Goal: Information Seeking & Learning: Learn about a topic

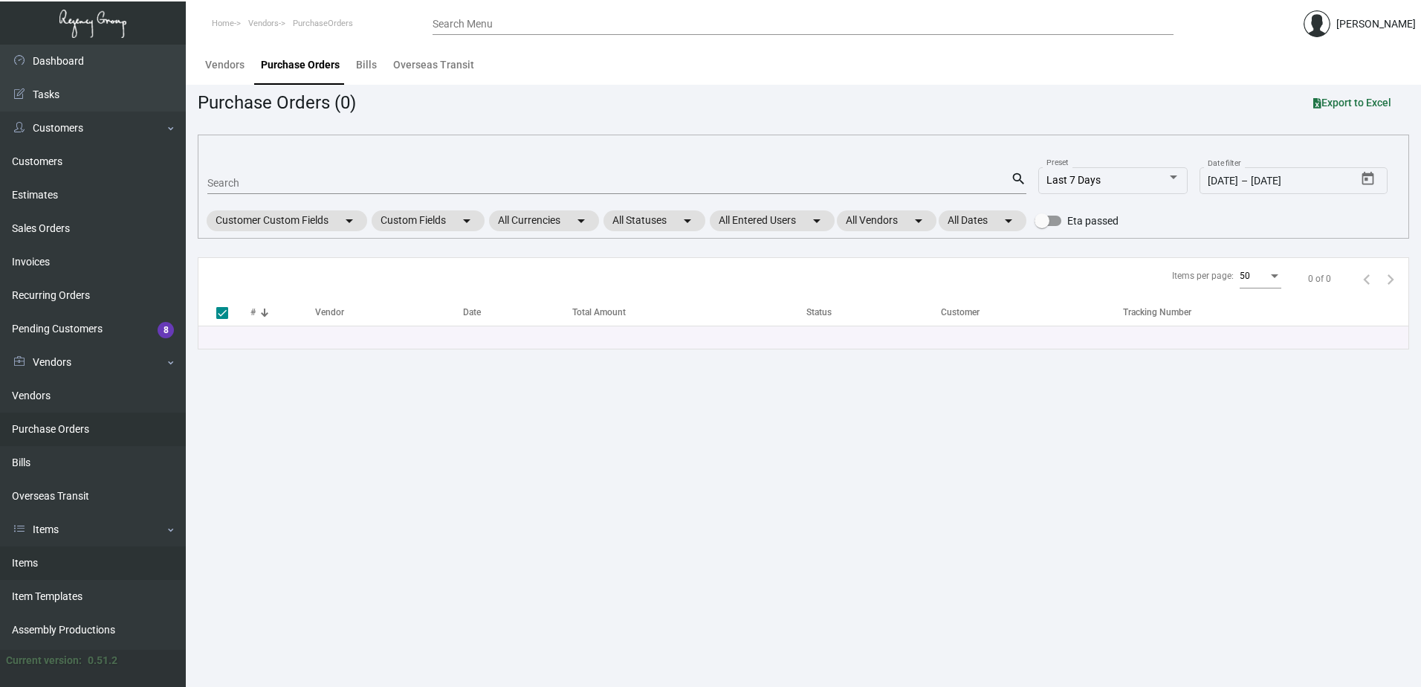
drag, startPoint x: 47, startPoint y: 563, endPoint x: 56, endPoint y: 558, distance: 10.0
click at [47, 563] on link "Items" at bounding box center [93, 562] width 186 height 33
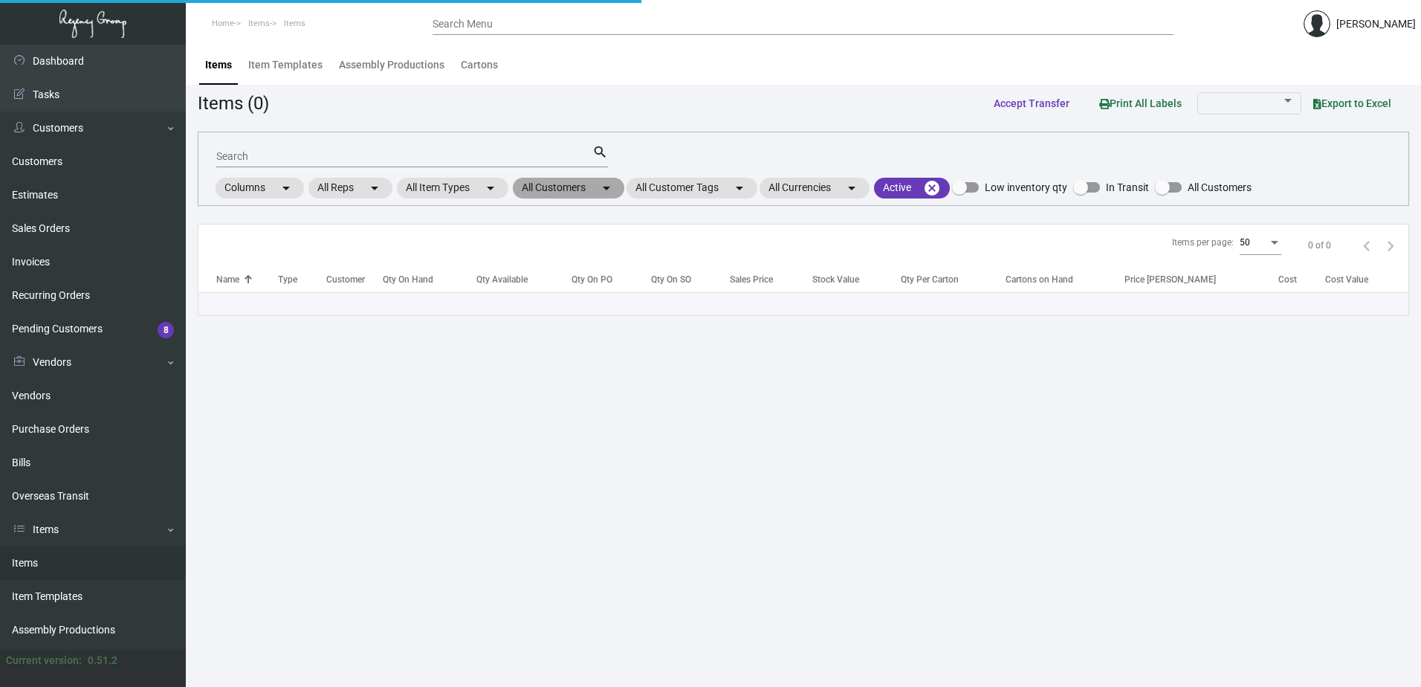
click at [556, 190] on mat-chip "All Customers arrow_drop_down" at bounding box center [569, 188] width 112 height 21
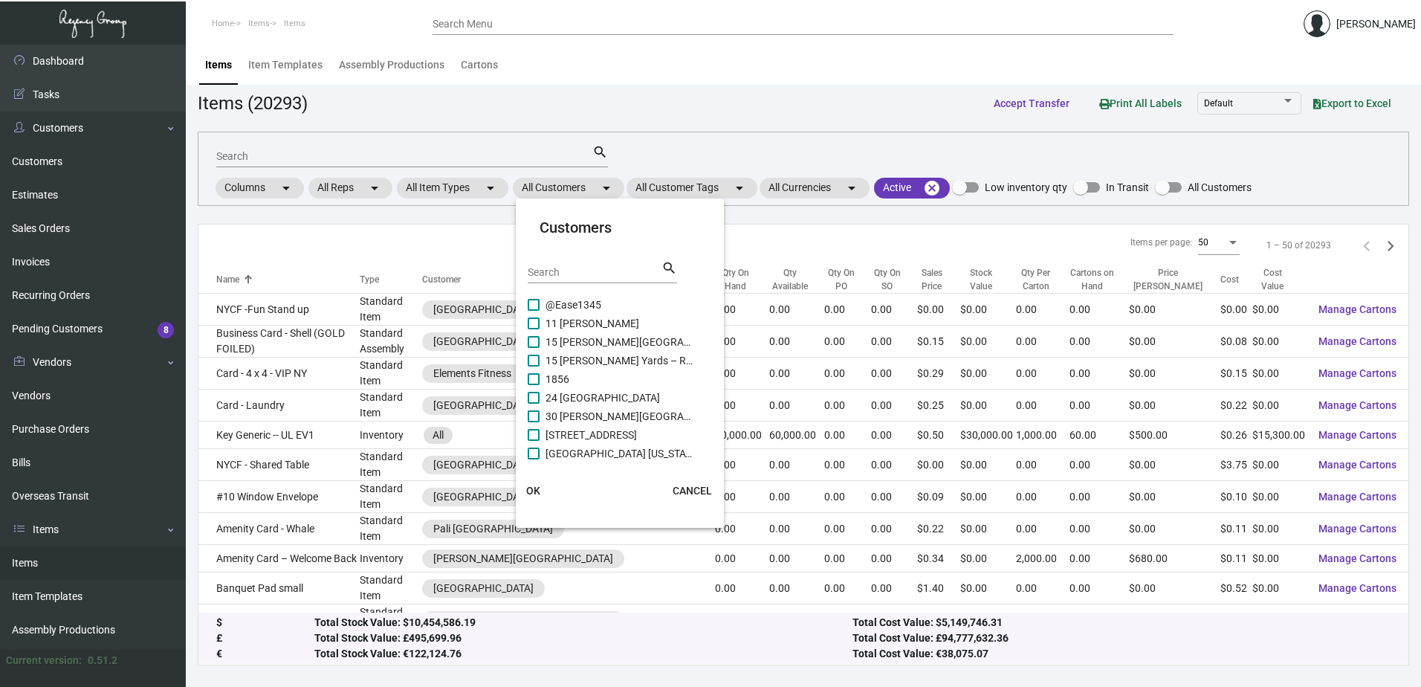
click at [566, 277] on input "Search" at bounding box center [595, 273] width 134 height 12
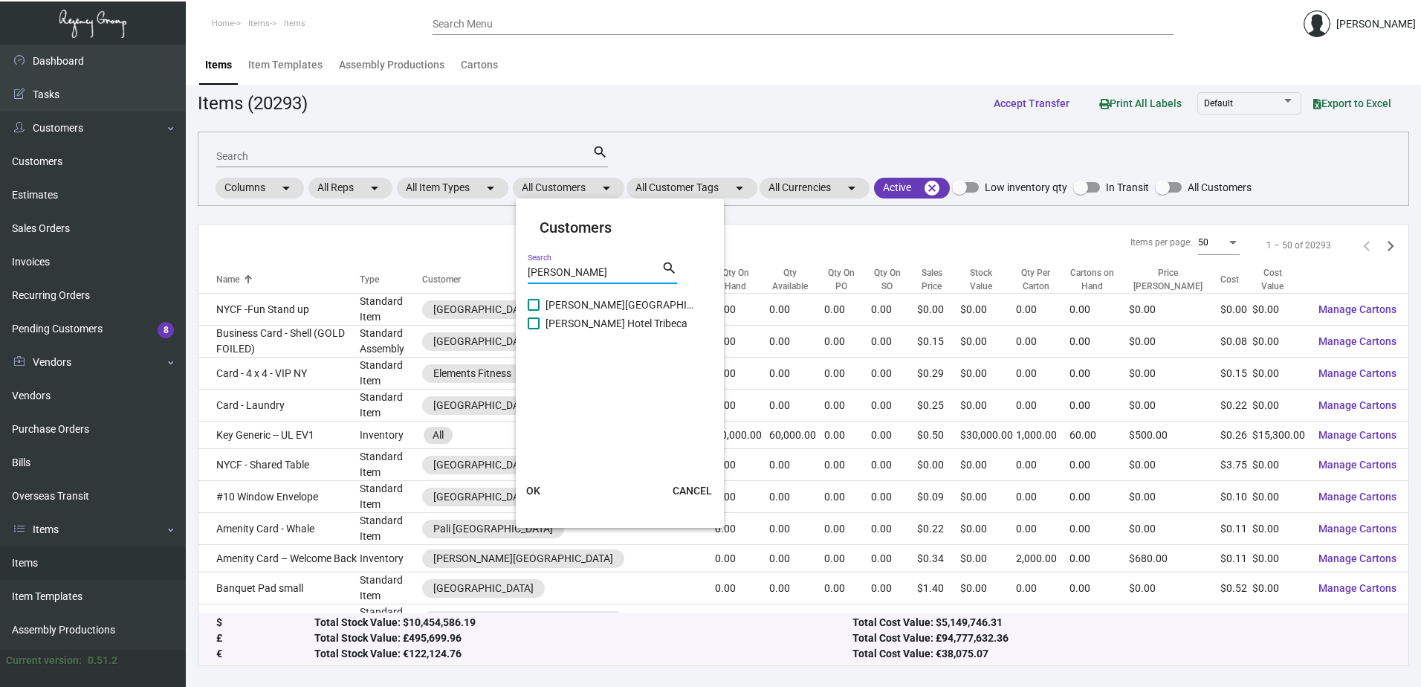
type input "[PERSON_NAME]"
click at [581, 317] on span "[PERSON_NAME] Hotel Tribeca" at bounding box center [620, 323] width 149 height 18
click at [534, 329] on input "[PERSON_NAME] Hotel Tribeca" at bounding box center [533, 329] width 1 height 1
checkbox input "true"
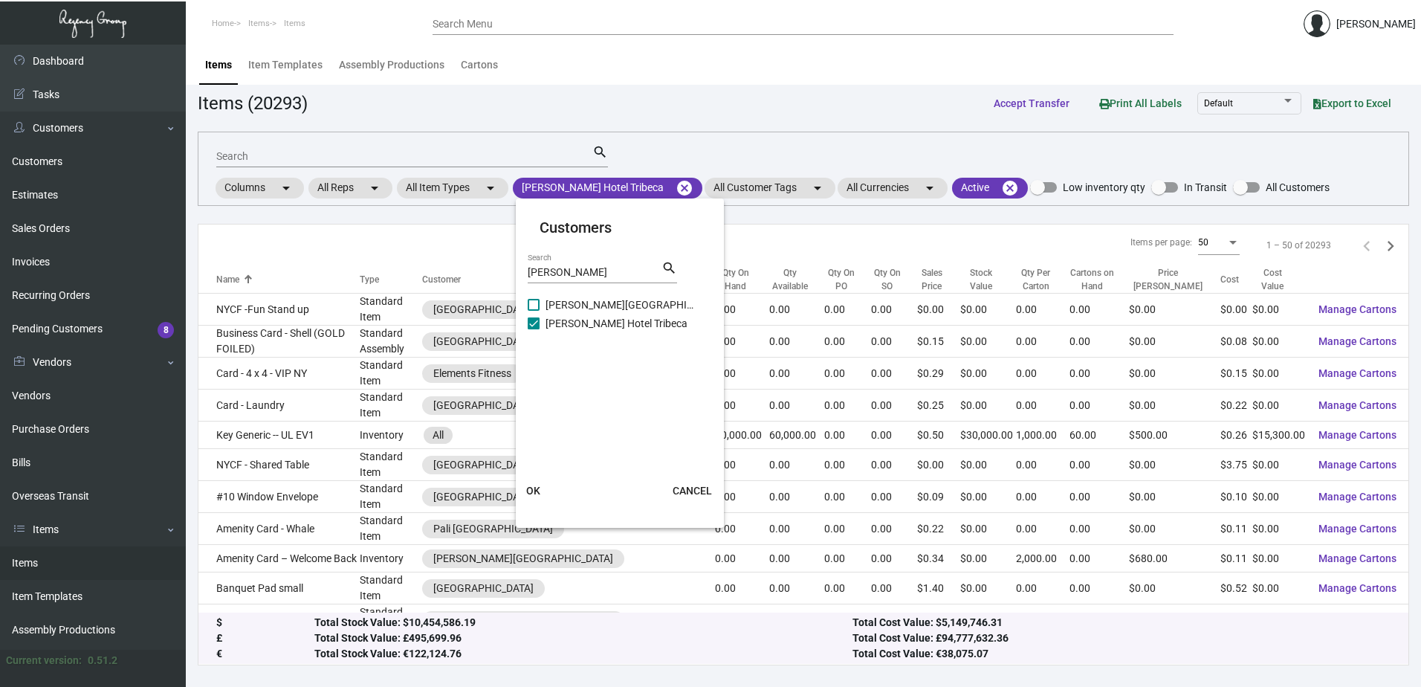
click at [626, 300] on span "[PERSON_NAME][GEOGRAPHIC_DATA]" at bounding box center [620, 305] width 149 height 18
click at [534, 311] on input "[PERSON_NAME][GEOGRAPHIC_DATA]" at bounding box center [533, 311] width 1 height 1
checkbox input "true"
click at [529, 491] on span "OK" at bounding box center [533, 491] width 14 height 12
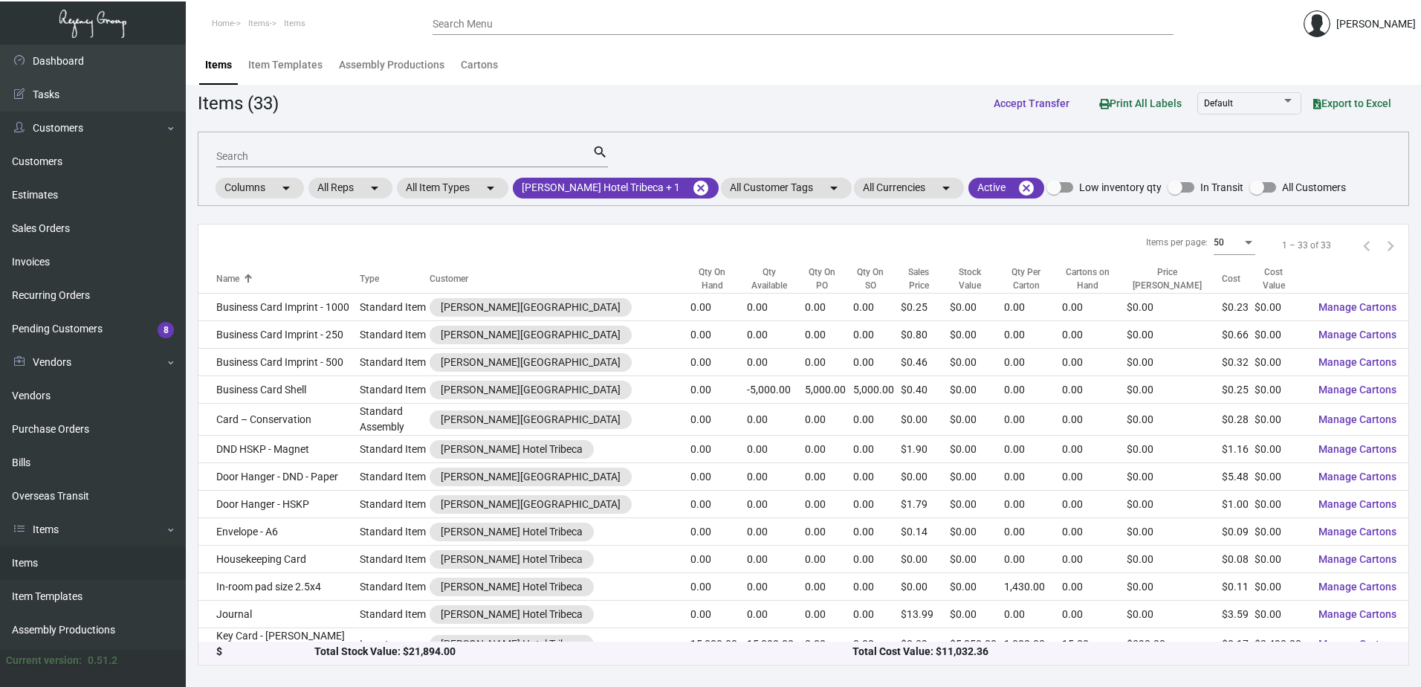
scroll to position [74, 0]
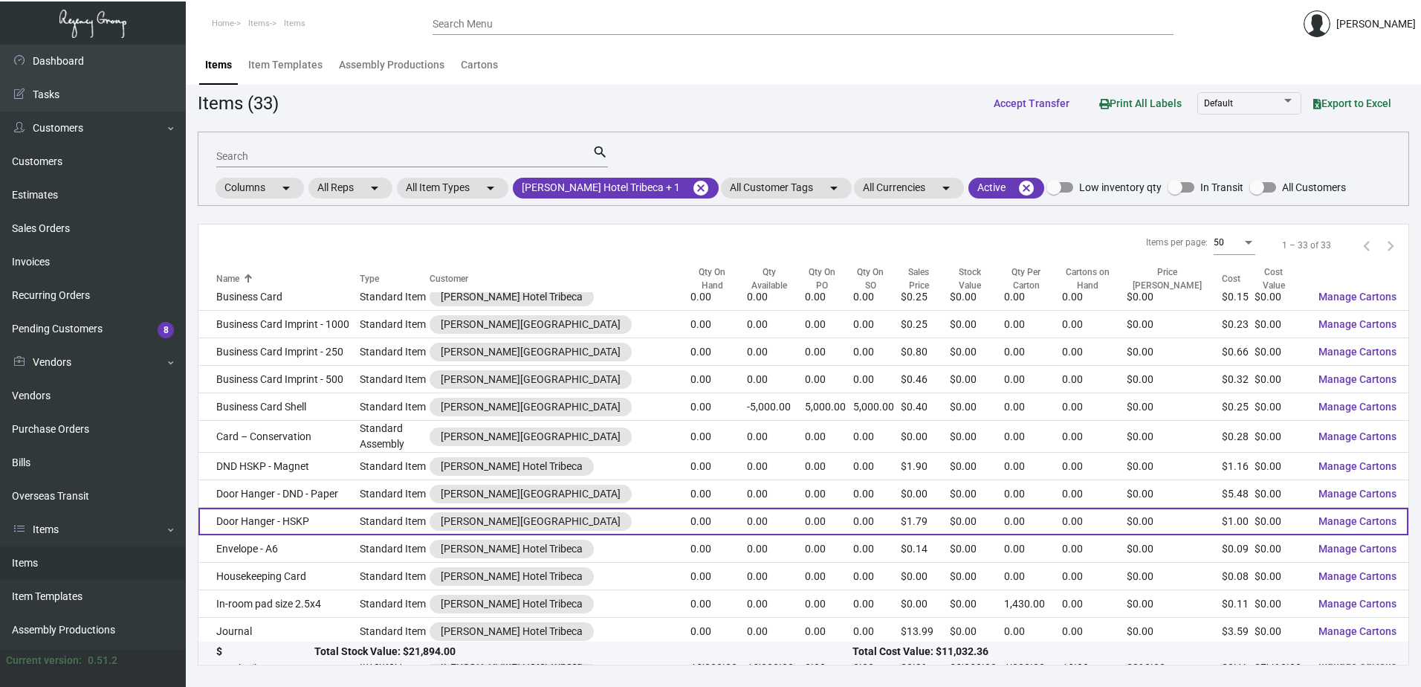
click at [308, 508] on td "Door Hanger - HSKP" at bounding box center [278, 522] width 161 height 28
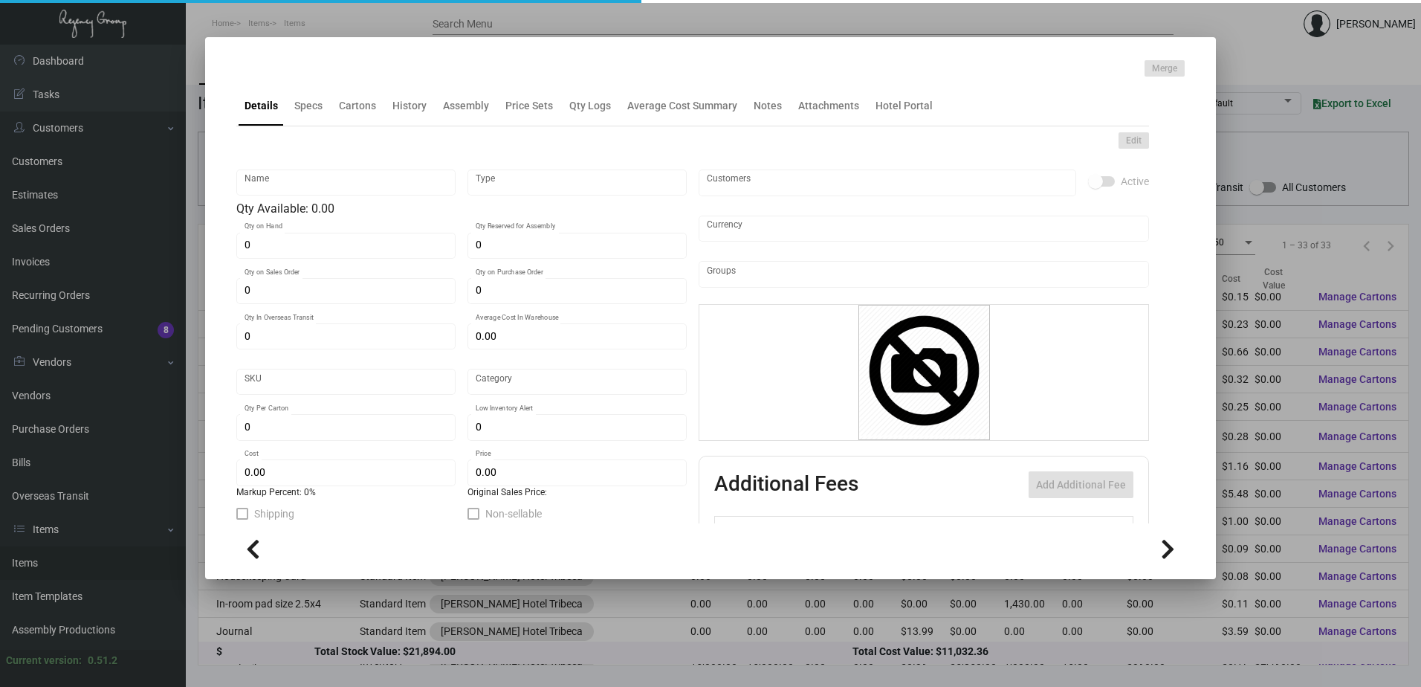
type input "Door Hanger - HSKP"
type input "Standard Item"
type input "$ 0.00"
type input "WHGV-Door Hanger-10"
type input "Standard"
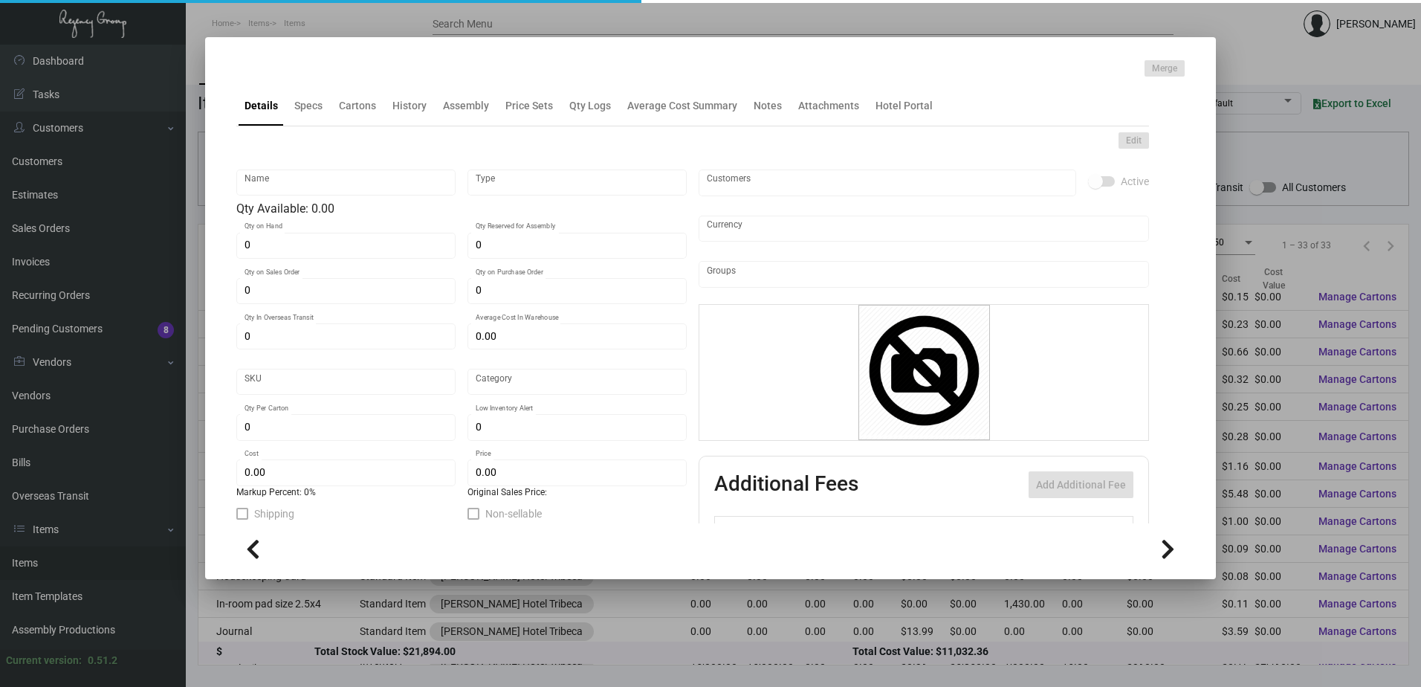
type input "$ 0.995"
type input "$ 1.79"
checkbox input "true"
type input "United States Dollar $"
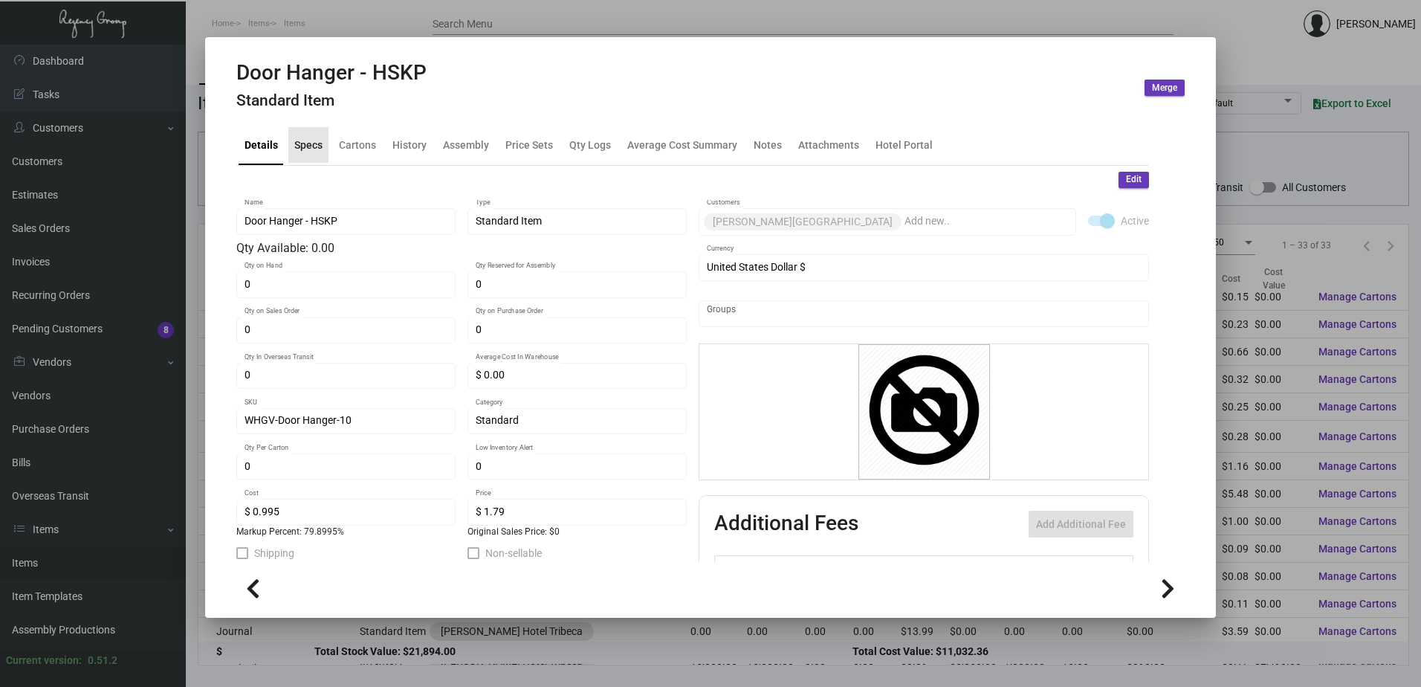
click at [314, 129] on div "Specs" at bounding box center [308, 145] width 40 height 36
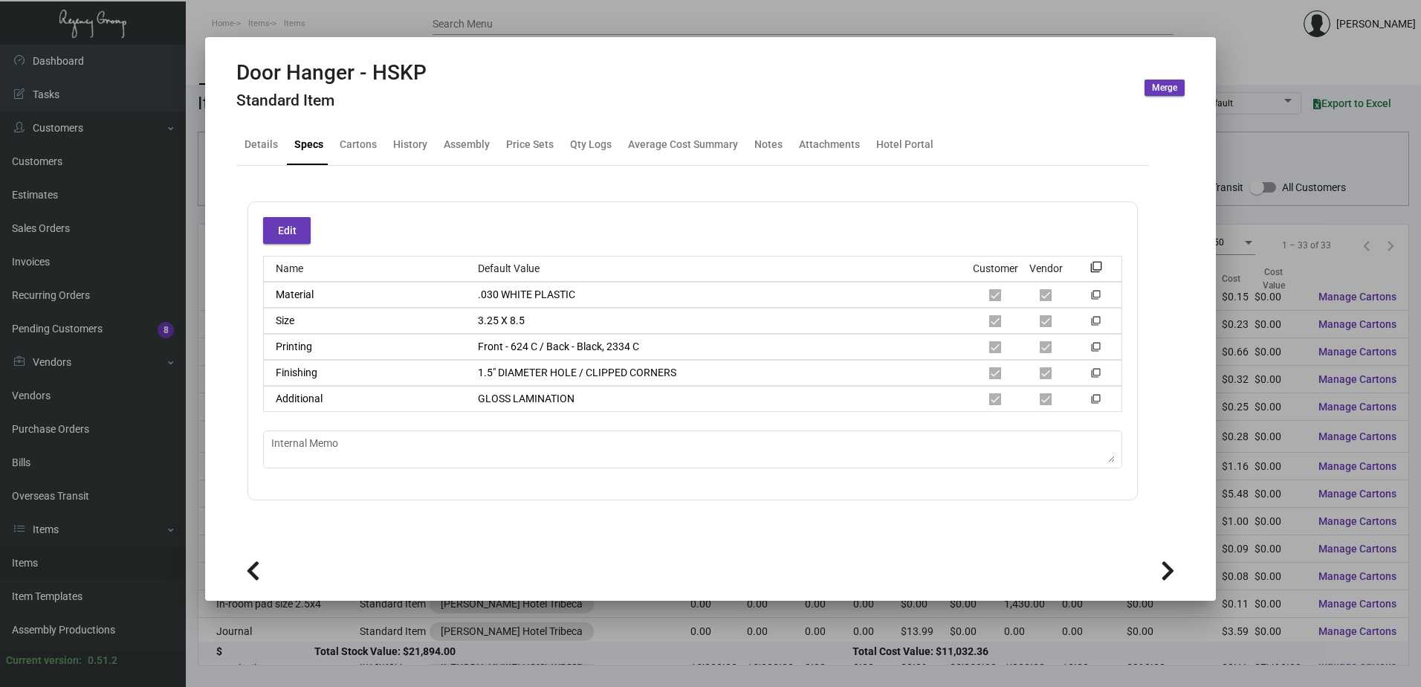
click at [947, 30] on div at bounding box center [710, 343] width 1421 height 687
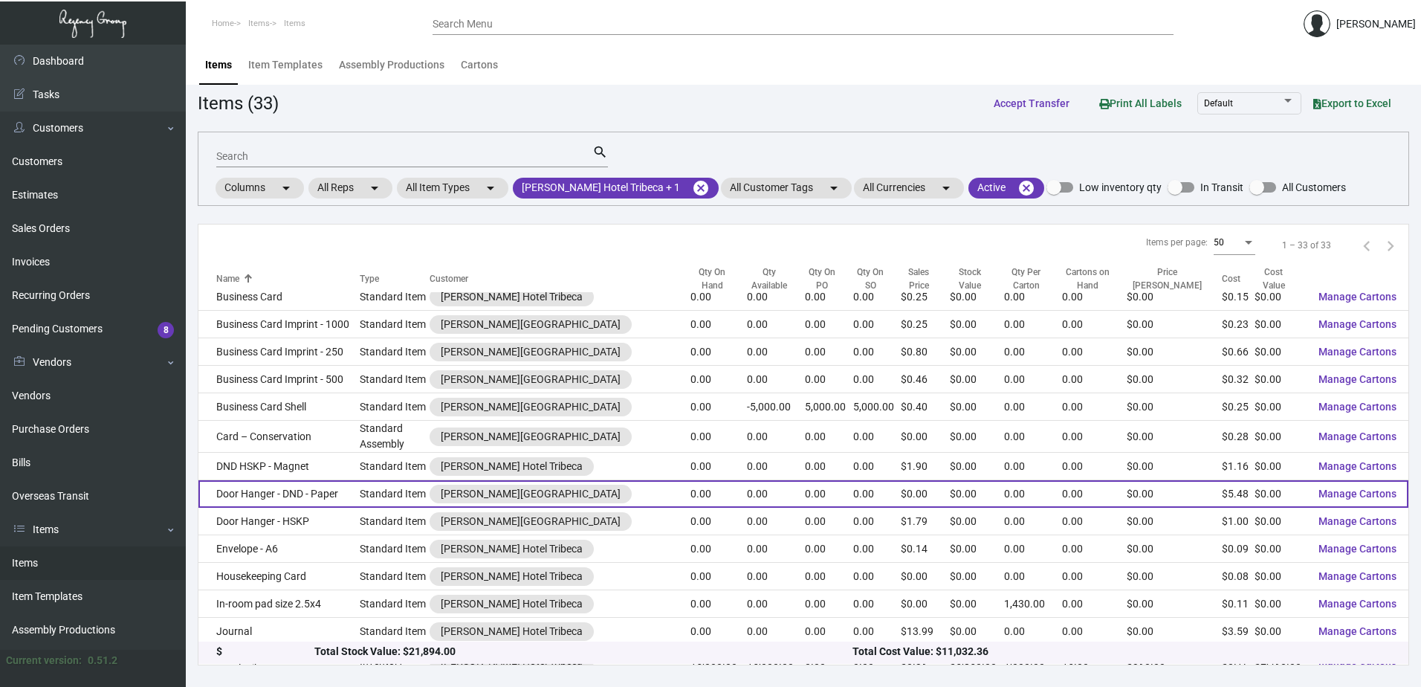
click at [320, 491] on td "Door Hanger - DND - Paper" at bounding box center [278, 494] width 161 height 28
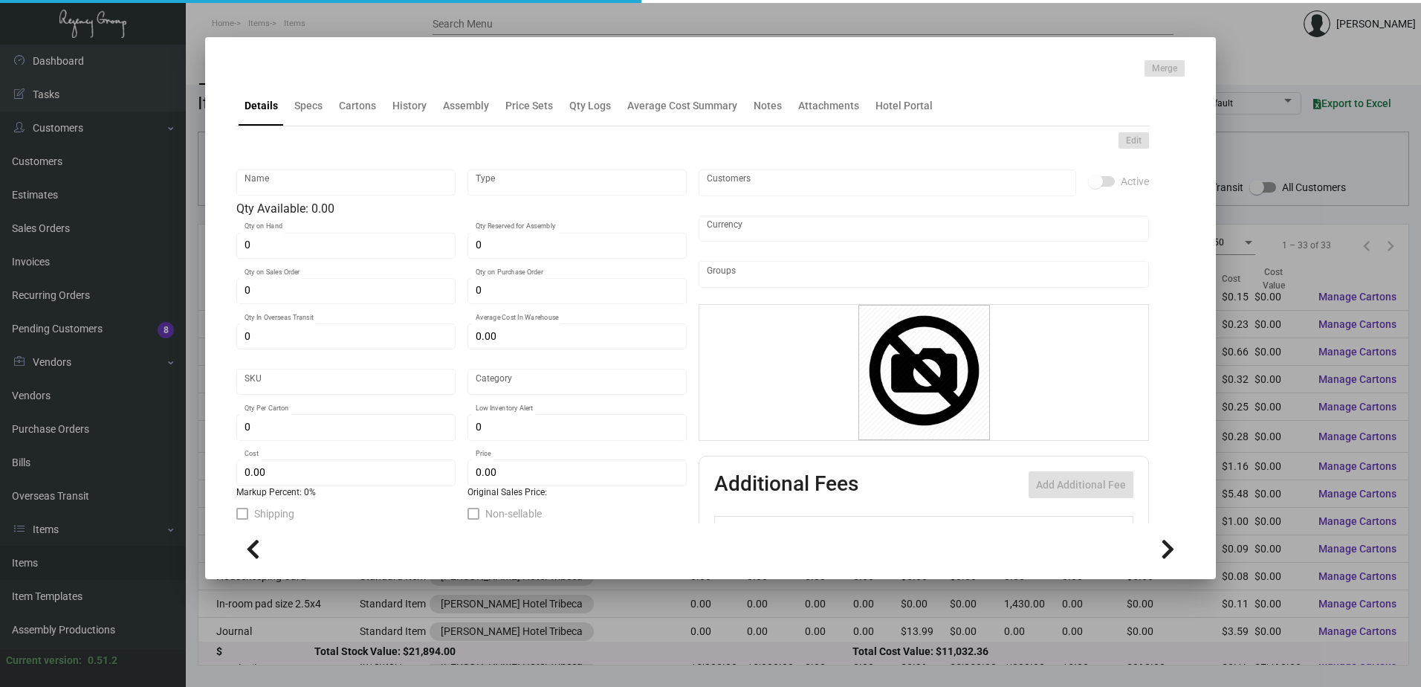
type input "Door Hanger - DND - Paper"
type input "Standard Item"
type input "$ 0.00"
type input "Standard"
type input "$ 5.475"
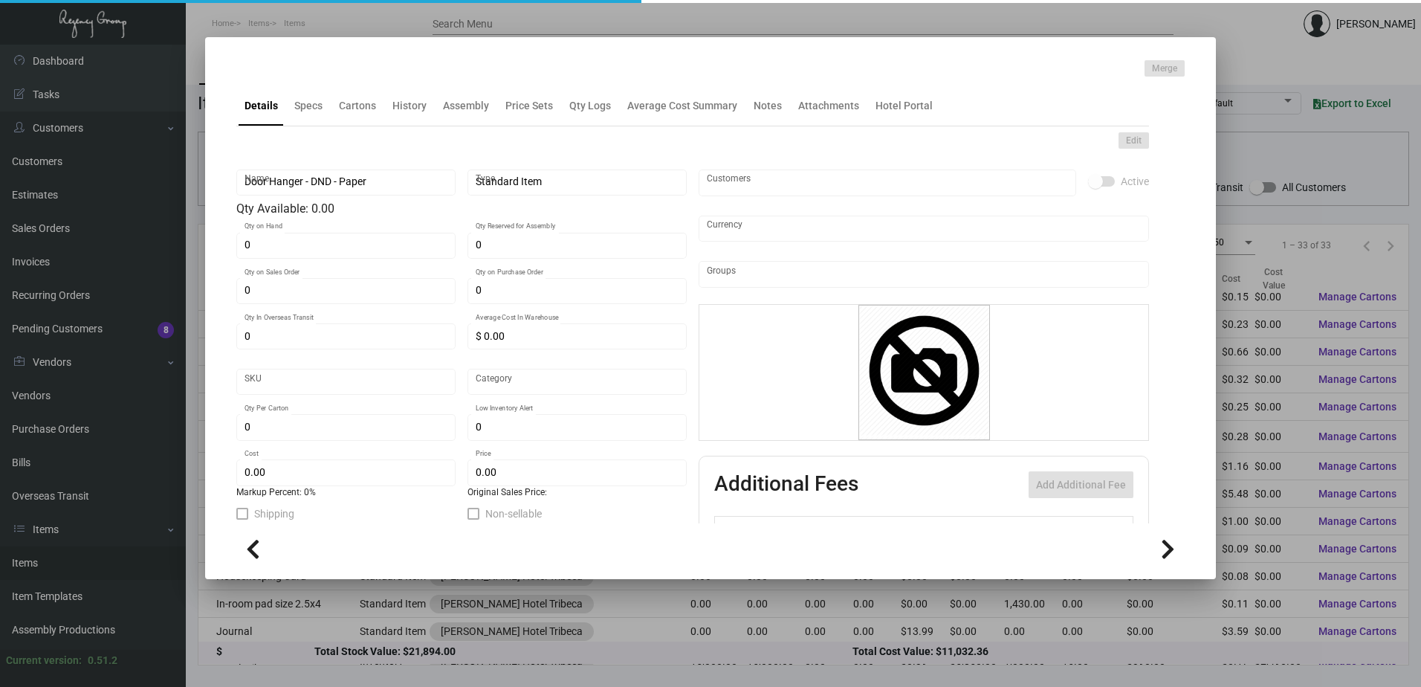
type input "$ 0.00"
checkbox input "true"
type input "United States Dollar $"
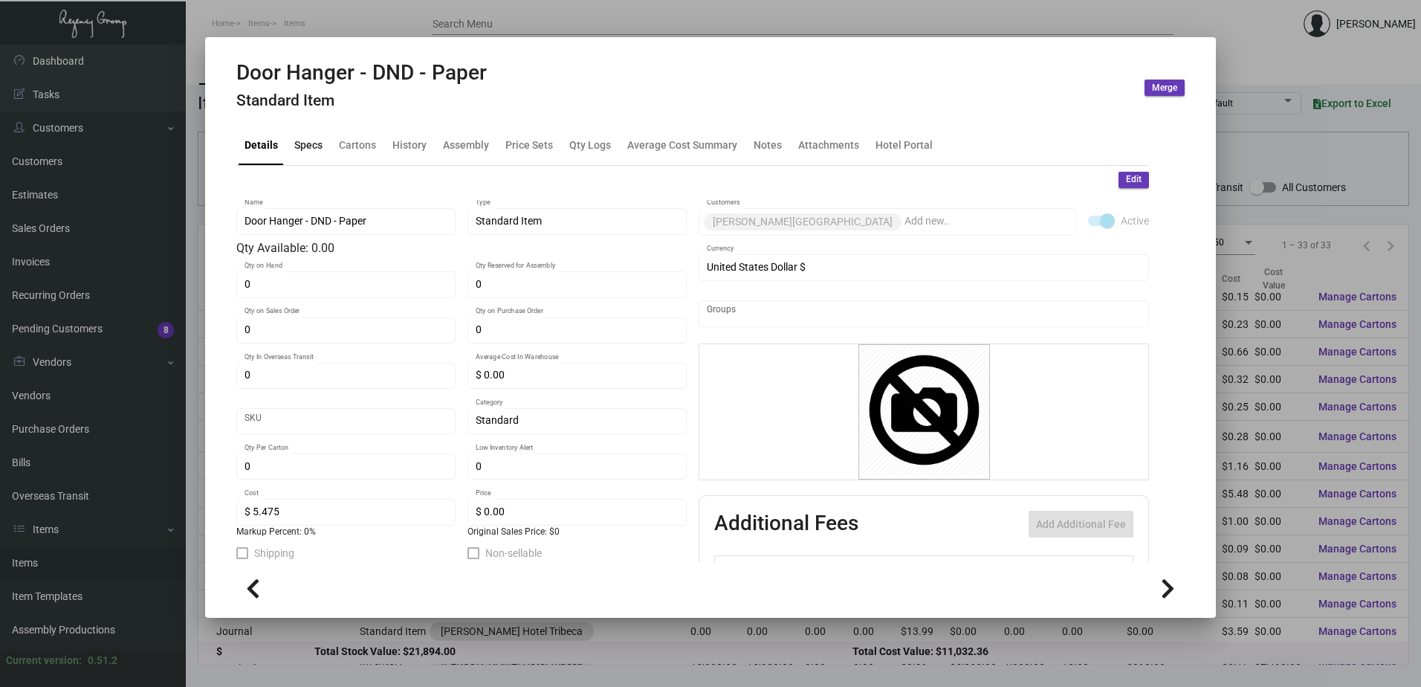
click at [313, 137] on div "Specs" at bounding box center [308, 145] width 28 height 16
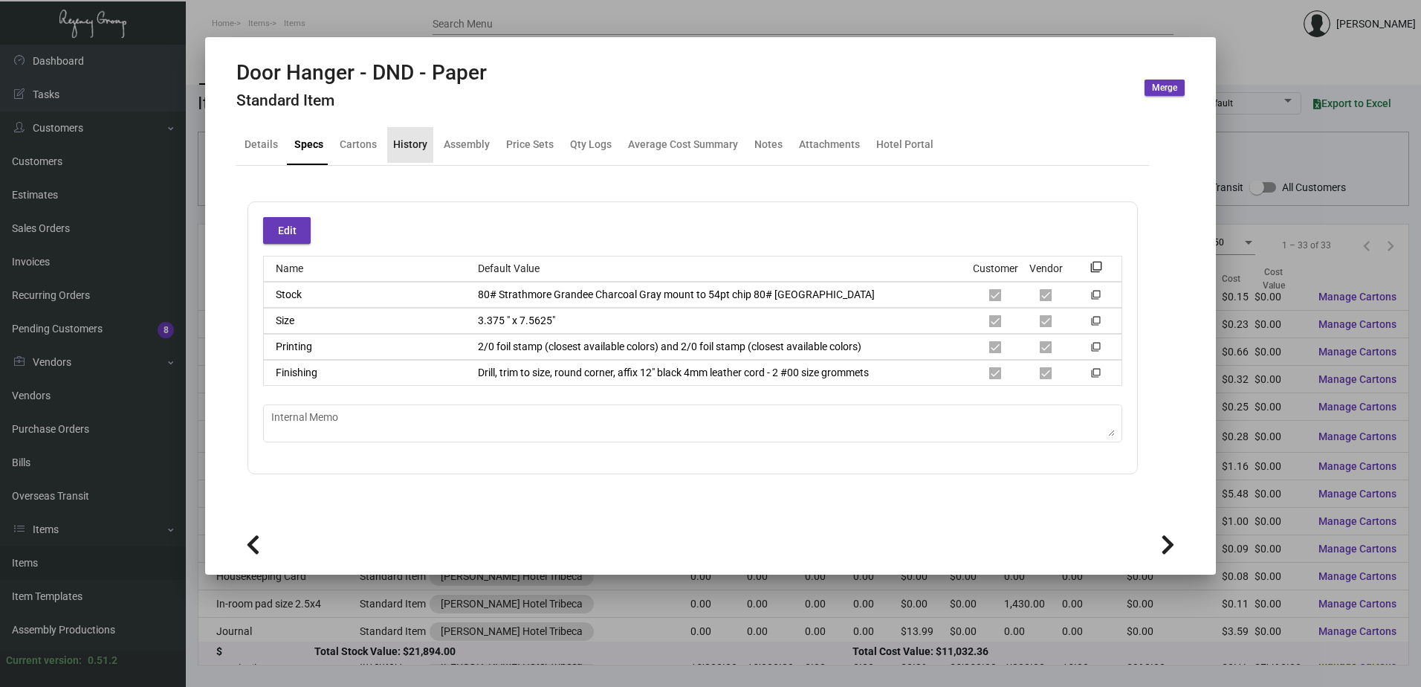
click at [409, 147] on div "History" at bounding box center [410, 145] width 34 height 16
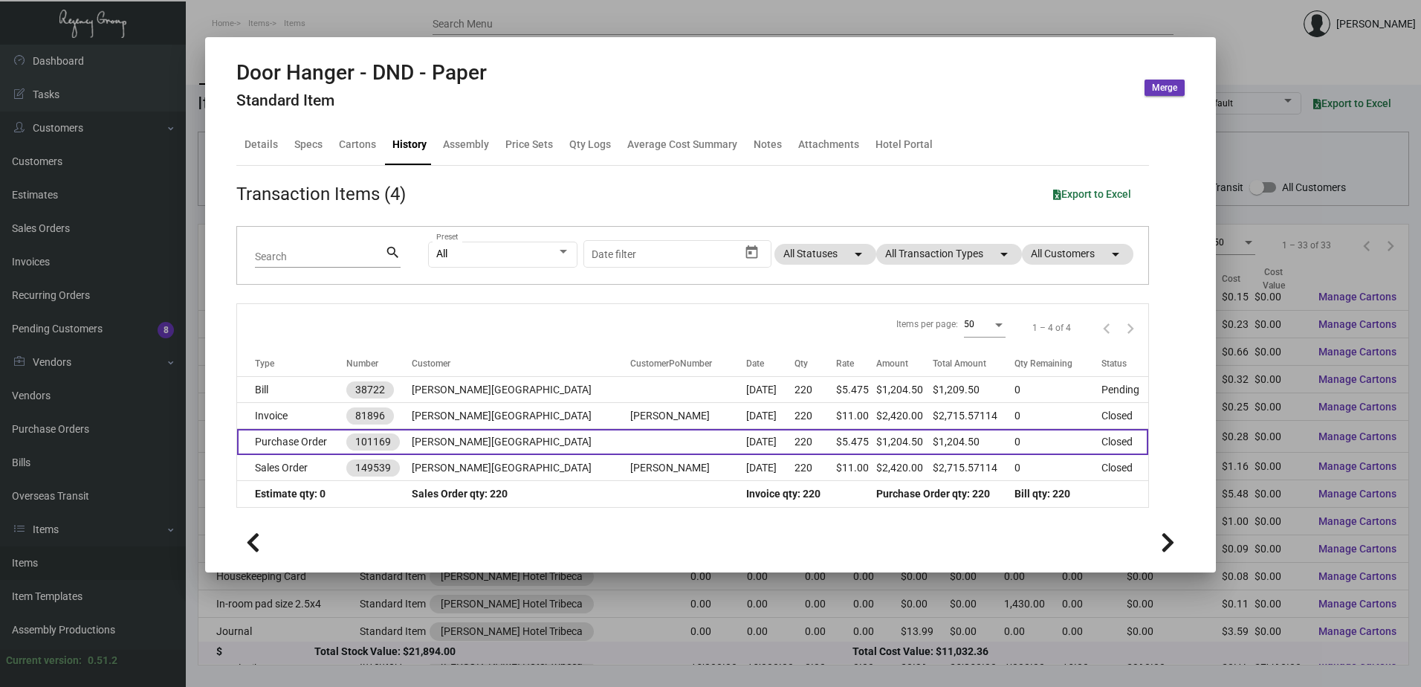
click at [517, 445] on td "[PERSON_NAME][GEOGRAPHIC_DATA]" at bounding box center [521, 442] width 219 height 26
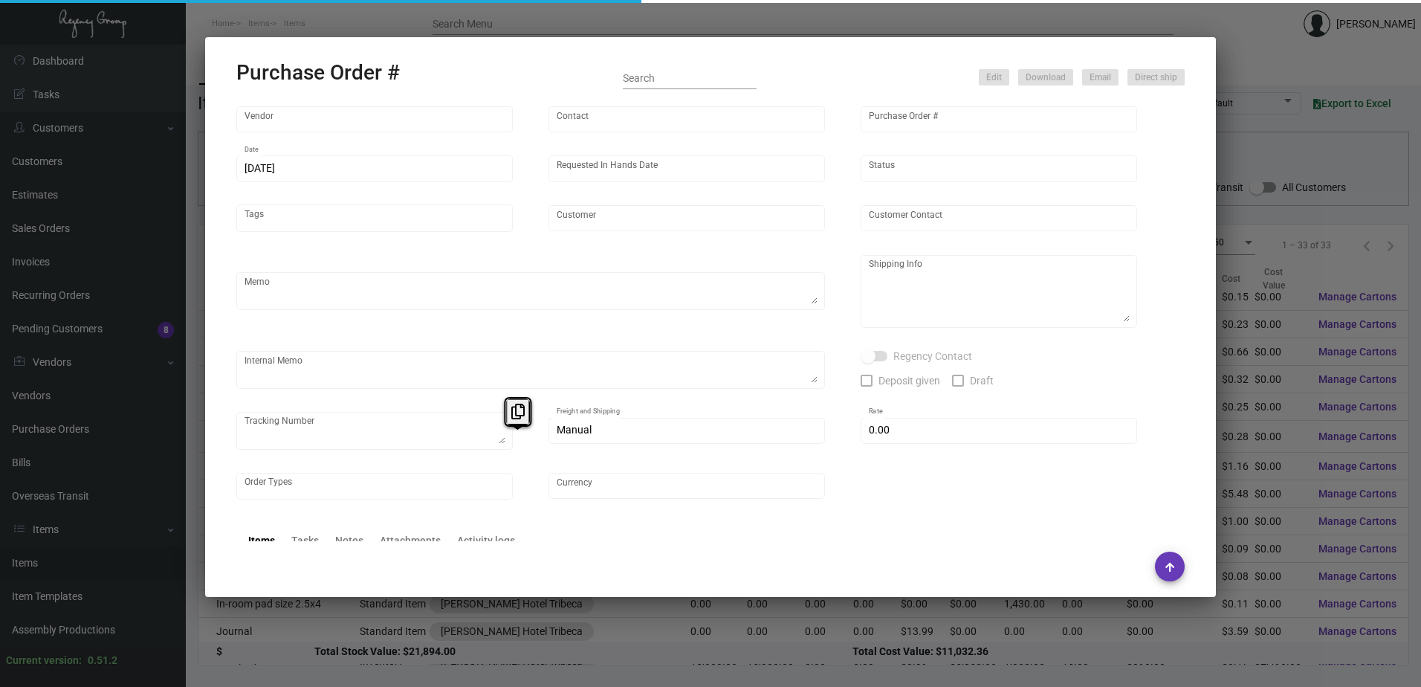
type input "[PERSON_NAME] Printing"
type input "[PERSON_NAME]"
type input "101169"
type input "[DATE]"
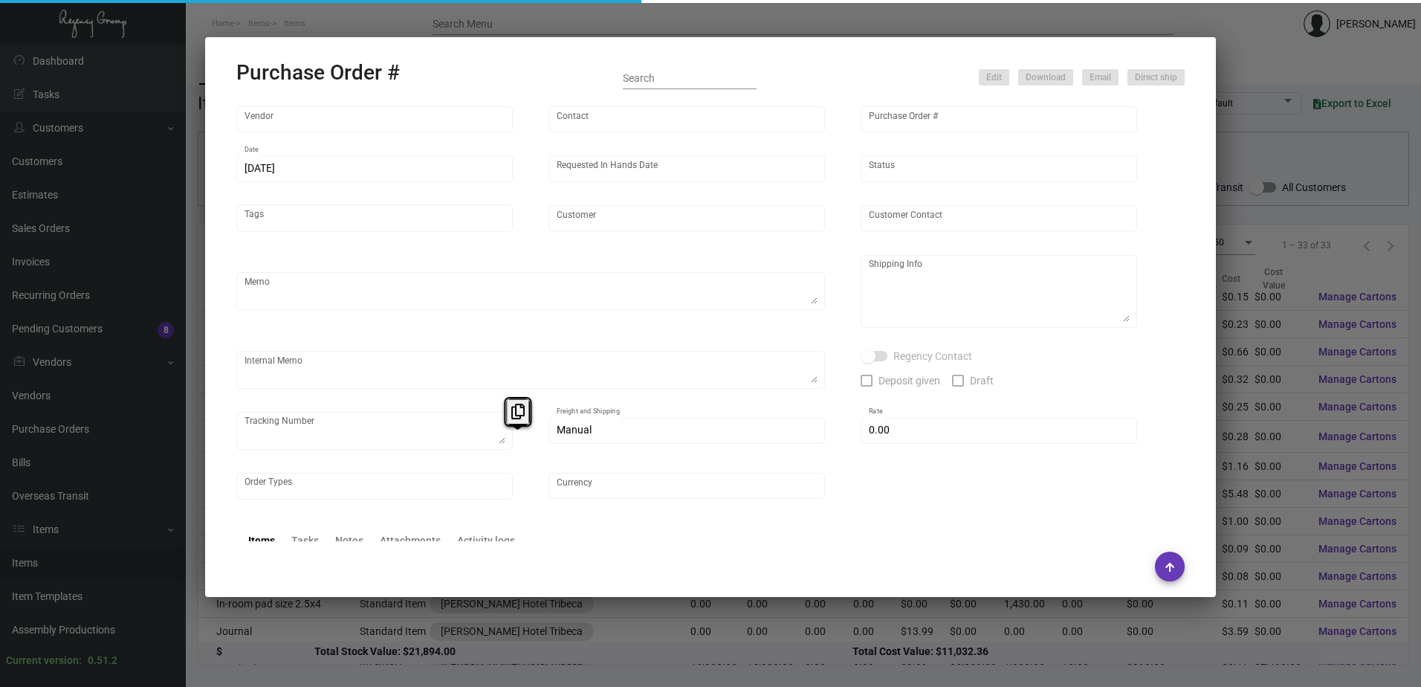
type input "[PERSON_NAME][GEOGRAPHIC_DATA]"
type input "[PERSON_NAME]"
type textarea "$200 die fee deducted for actual job; reference quote dated [DATE]. The foil MU…"
type textarea "[PERSON_NAME][GEOGRAPHIC_DATA] - [PERSON_NAME] [STREET_ADDRESS][US_STATE]"
type textarea "[DATE] - Sample to [PERSON_NAME] - 1Z1AY2760392729392 [DATE] - Art approved ven…"
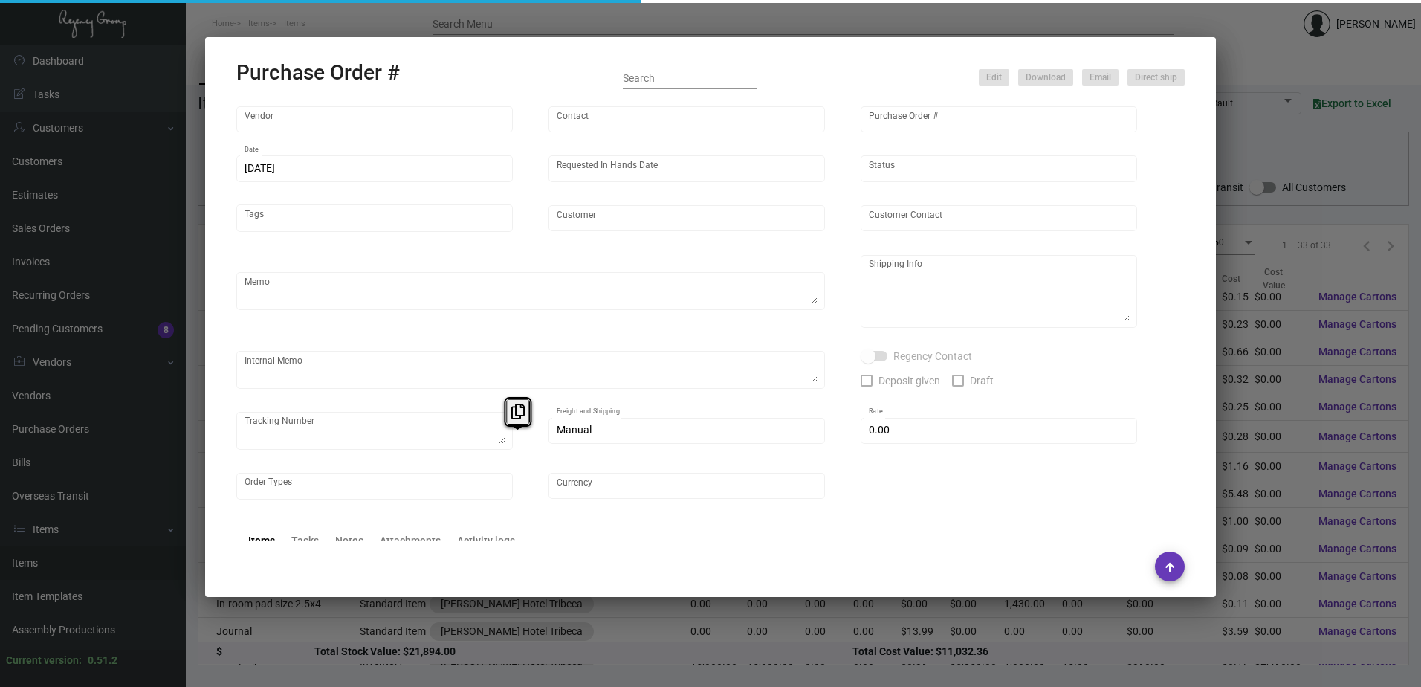
type input "$ 0.00"
type input "United States Dollar $"
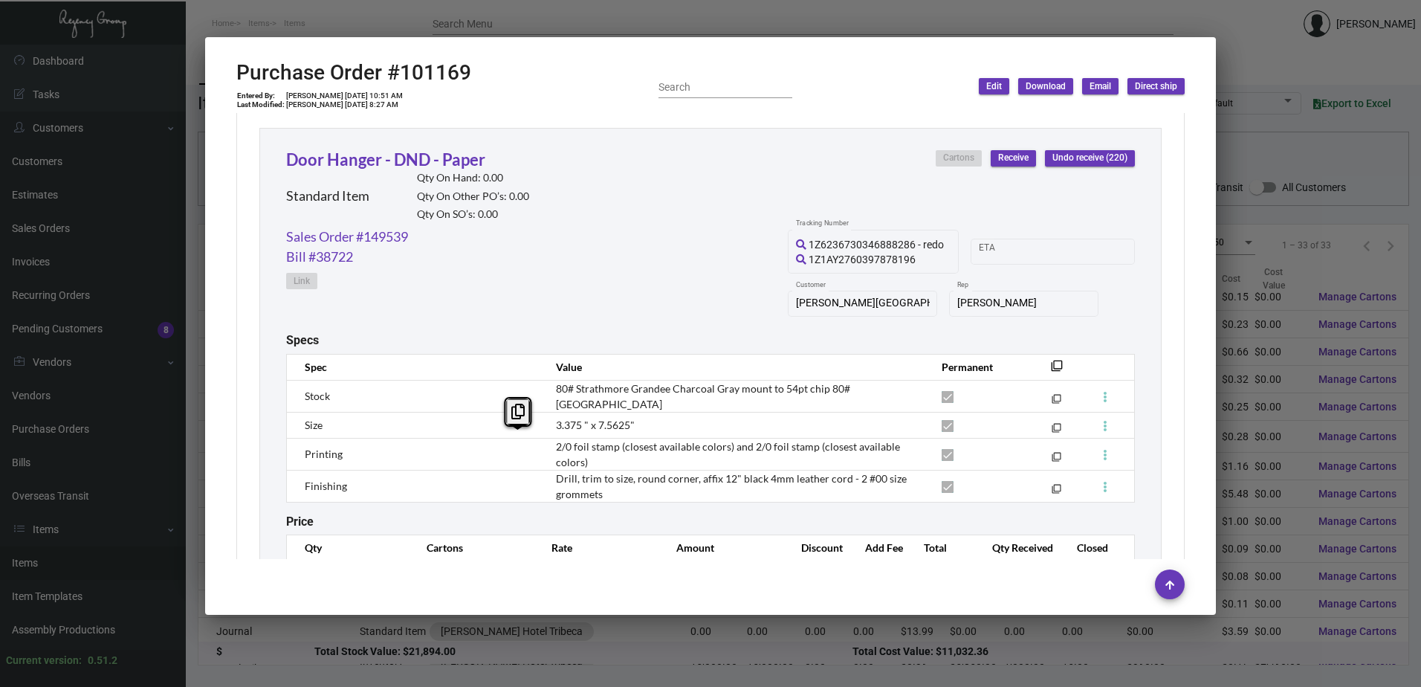
scroll to position [758, 0]
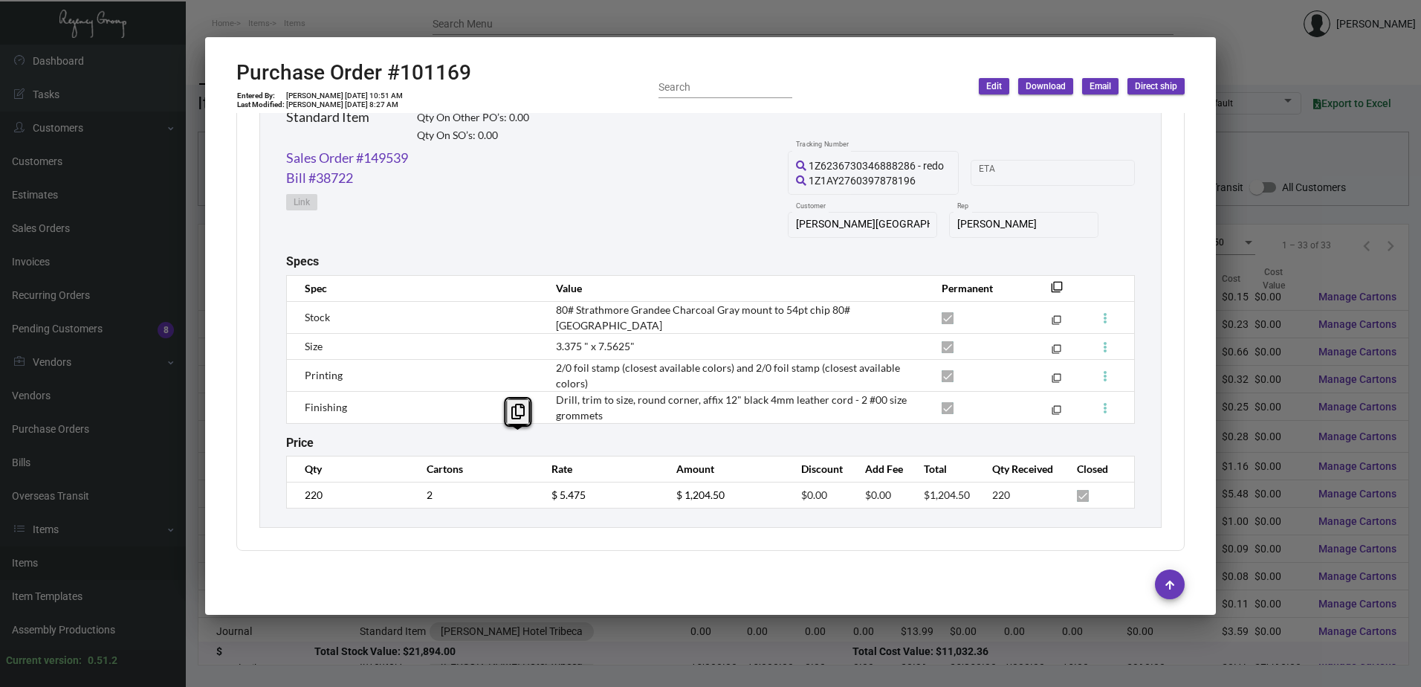
click at [583, 32] on div at bounding box center [710, 343] width 1421 height 687
